Goal: Task Accomplishment & Management: Manage account settings

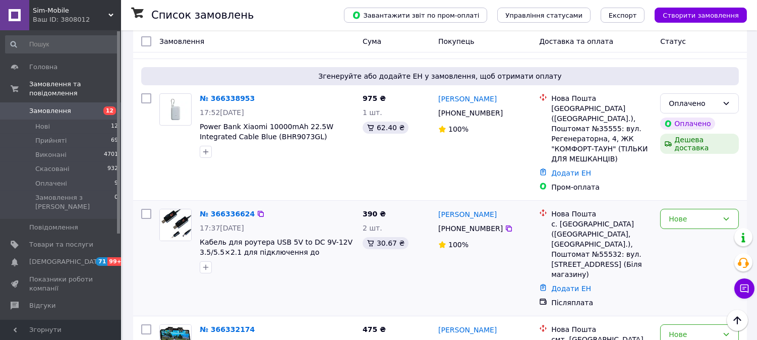
scroll to position [112, 0]
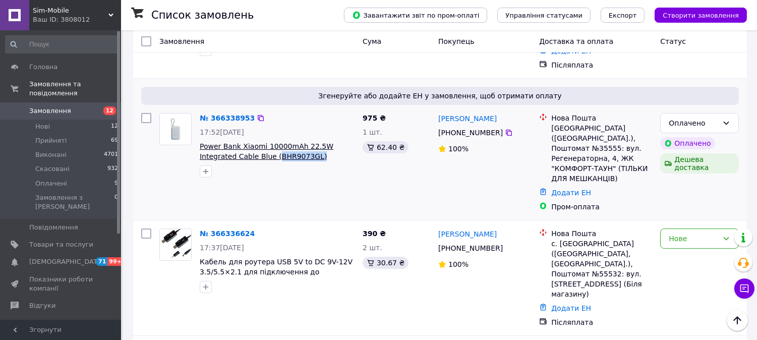
drag, startPoint x: 278, startPoint y: 144, endPoint x: 236, endPoint y: 143, distance: 42.4
click at [236, 143] on span "Power Bank Xiaomi 10000mAh 22.5W Integrated Cable Blue (BHR9073GL)" at bounding box center [277, 151] width 155 height 20
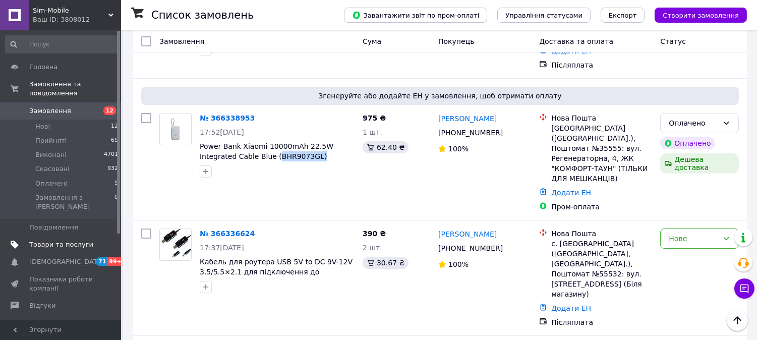
click at [53, 240] on span "Товари та послуги" at bounding box center [61, 244] width 64 height 9
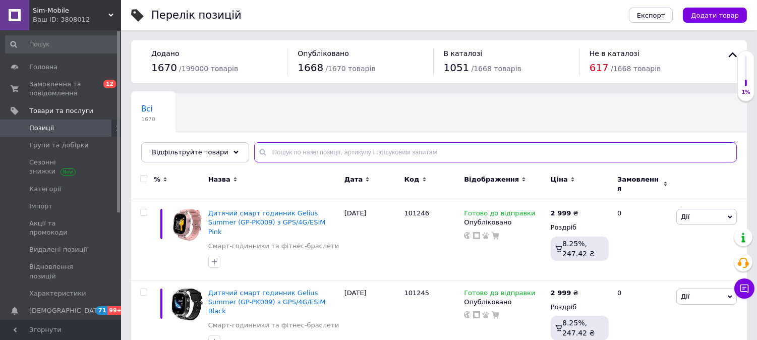
click at [295, 155] on input "text" at bounding box center [495, 152] width 483 height 20
paste input "1079591"
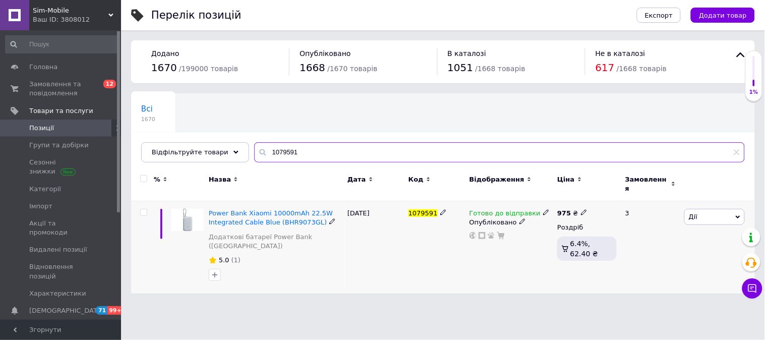
type input "1079591"
click at [543, 209] on icon at bounding box center [546, 212] width 6 height 6
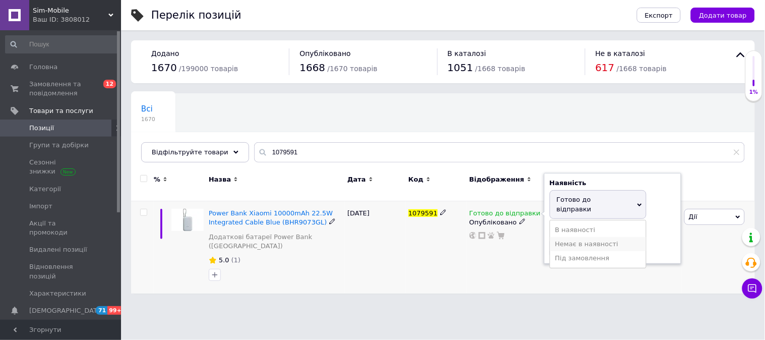
click at [571, 237] on li "Немає в наявності" at bounding box center [598, 244] width 96 height 14
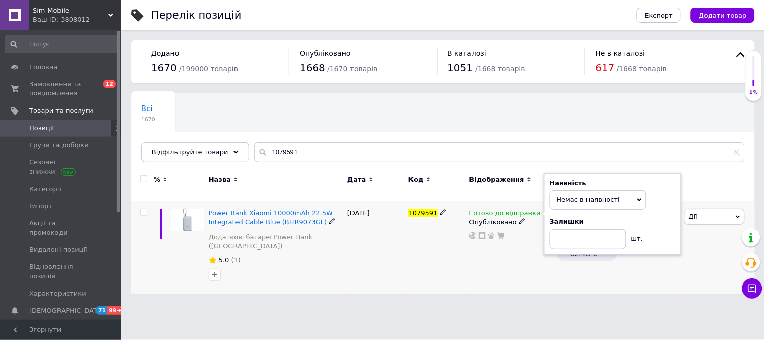
click at [465, 240] on div "1079591" at bounding box center [436, 247] width 61 height 93
